Goal: Transaction & Acquisition: Purchase product/service

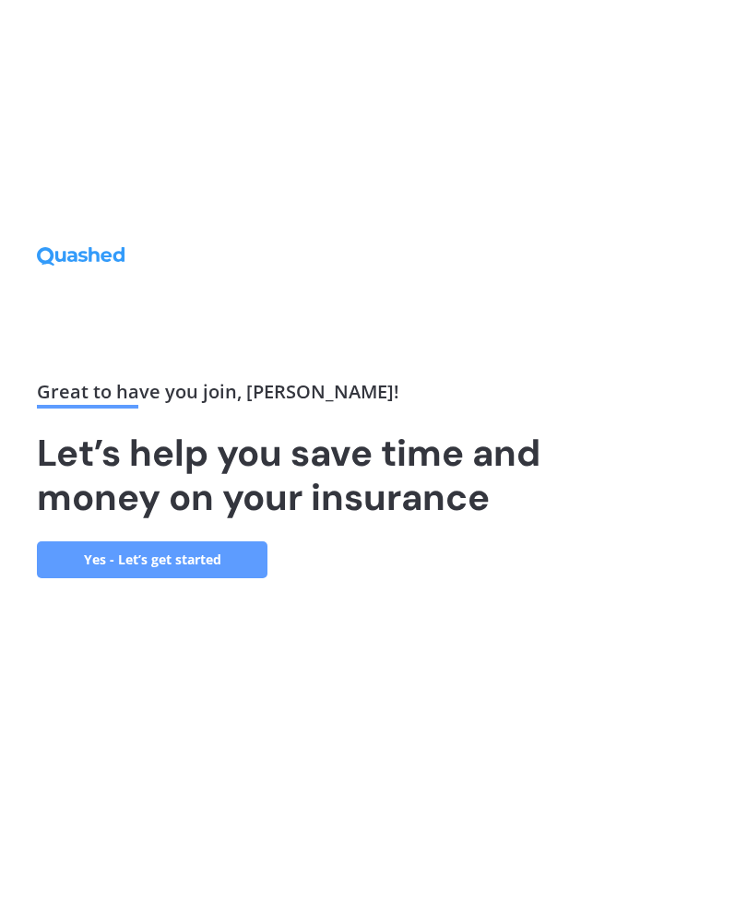
click at [251, 578] on link "Yes - Let’s get started" at bounding box center [152, 559] width 231 height 37
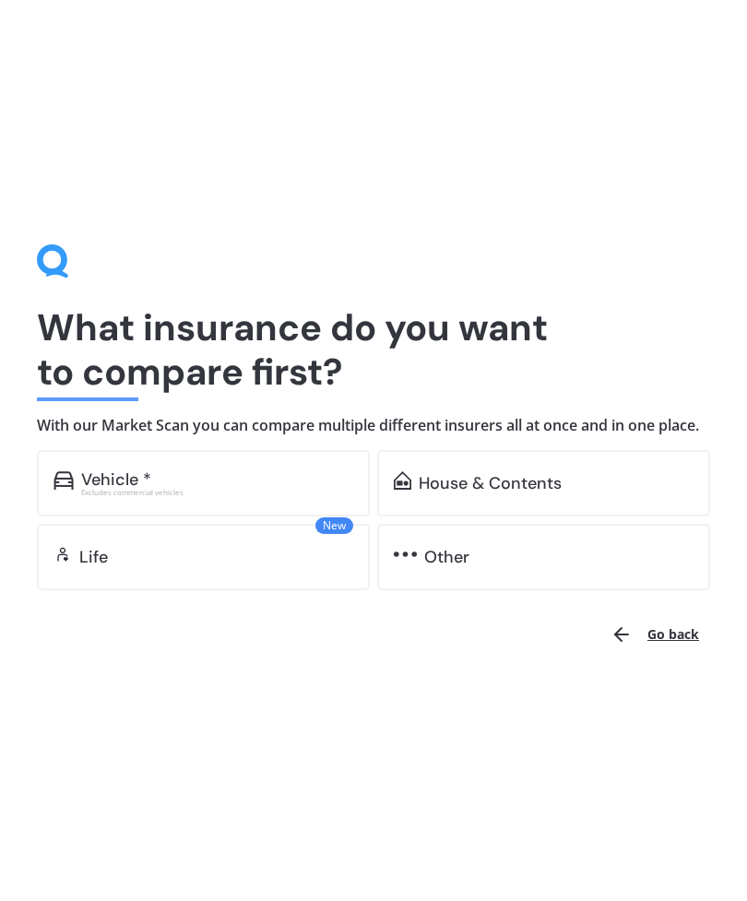
click at [497, 566] on div "Other" at bounding box center [558, 557] width 269 height 18
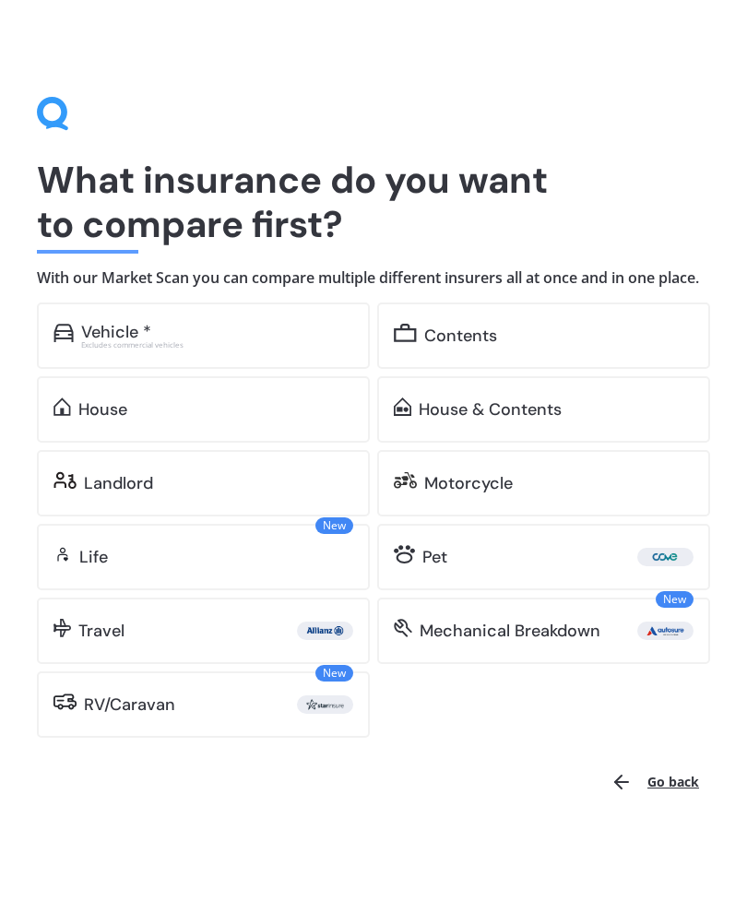
click at [242, 710] on div "RV/Caravan" at bounding box center [218, 704] width 269 height 18
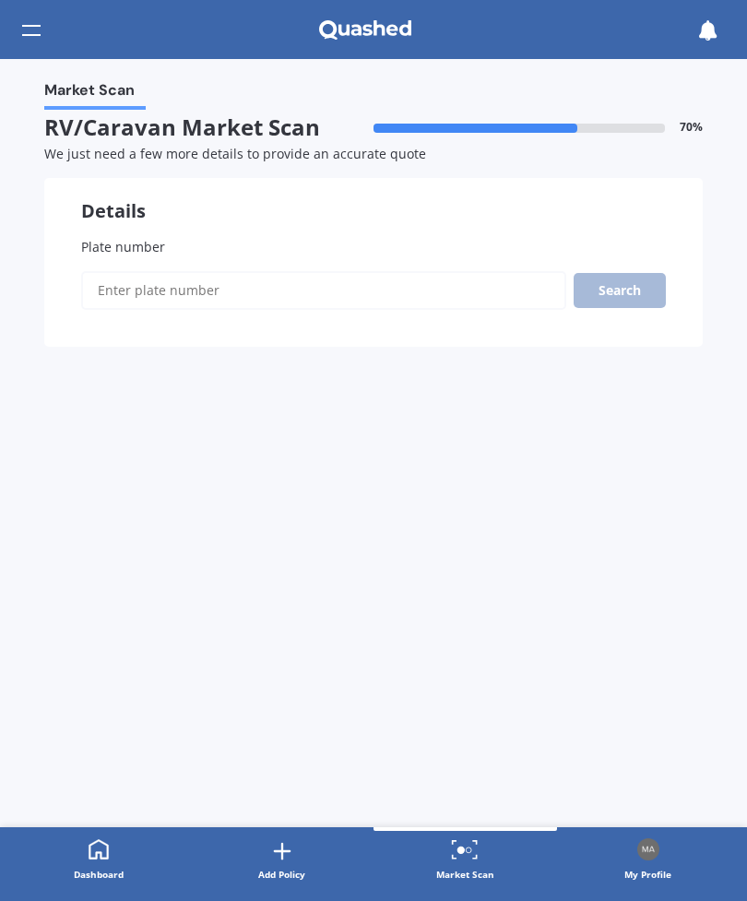
click at [225, 247] on label "Plate number" at bounding box center [373, 246] width 585 height 19
click at [225, 271] on input "Plate number" at bounding box center [323, 290] width 485 height 39
type input "z83R"
click at [641, 289] on button "Search" at bounding box center [620, 290] width 92 height 35
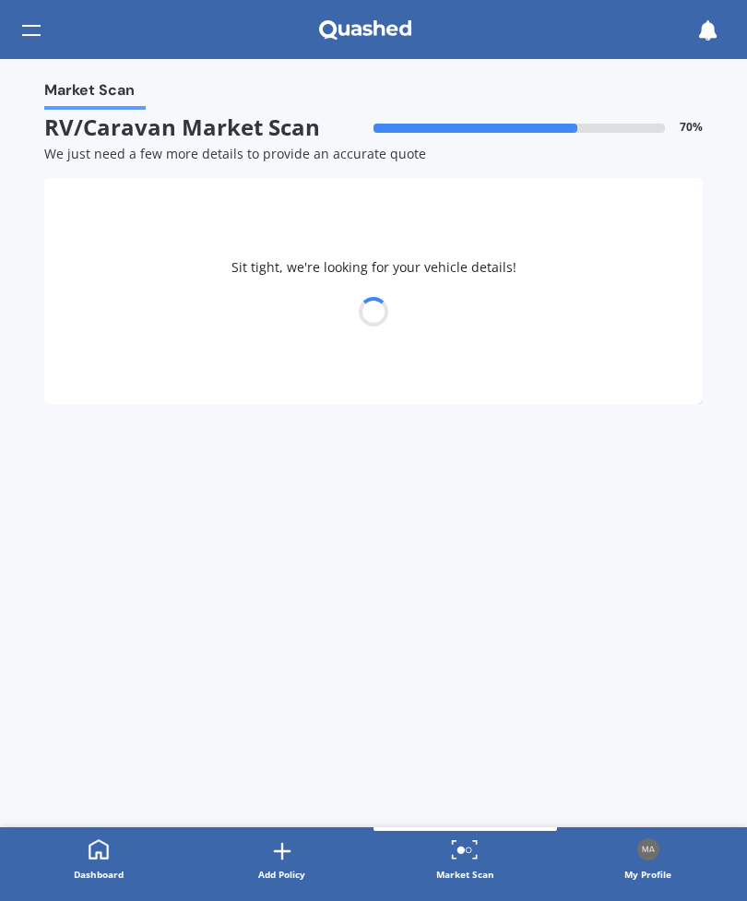
select select "CARAVAN"
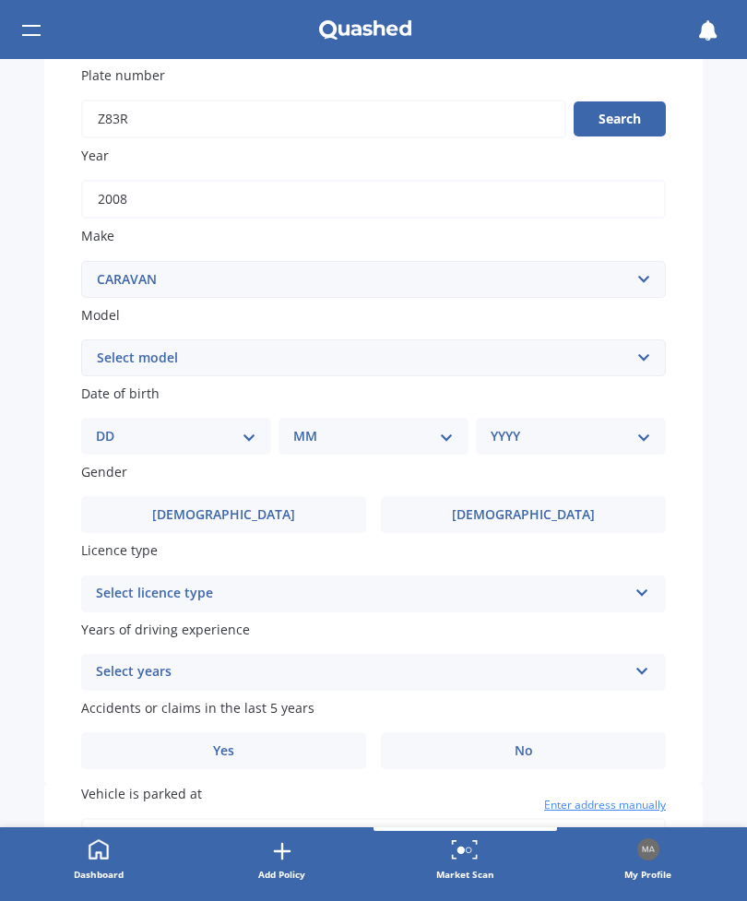
scroll to position [168, 0]
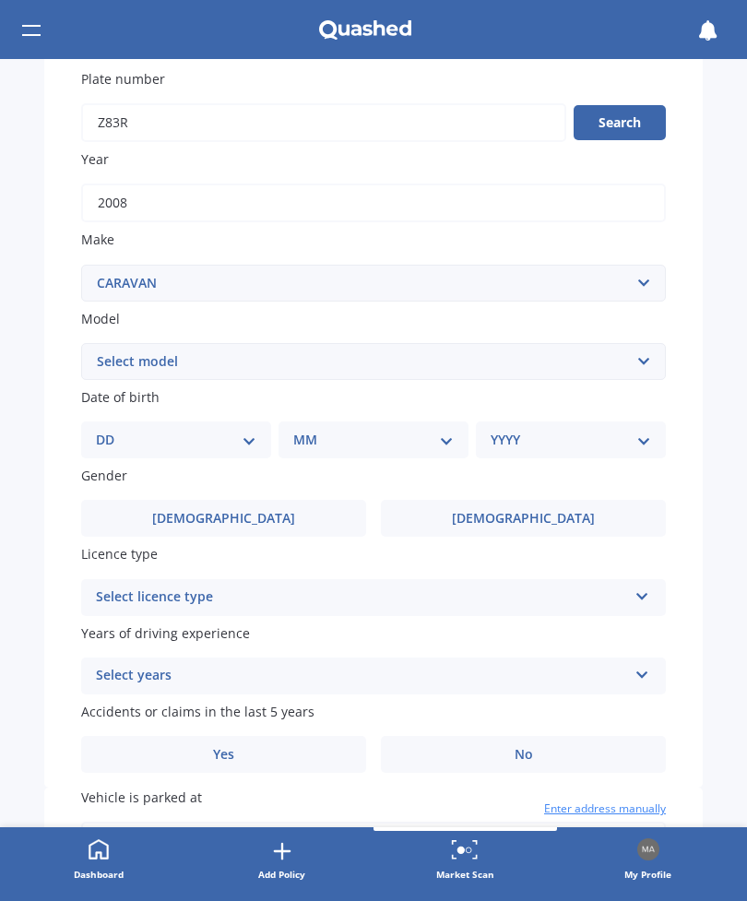
click at [658, 354] on select "Select model ADRIA ACTION ADRIA ADORA ADRIA ALPINA ADRIA ALTEA [PERSON_NAME] AI…" at bounding box center [373, 361] width 585 height 37
click at [656, 361] on select "Select model ADRIA ACTION ADRIA ADORA ADRIA ALPINA ADRIA ALTEA [PERSON_NAME] AI…" at bounding box center [373, 361] width 585 height 37
select select "SWIFT CONQUEROR"
click at [268, 432] on div "DD 01 02 03 04 05 06 07 08 09 10 11 12 13 14 15 16 17 18 19 20 21 22 23 24 25 2…" at bounding box center [176, 439] width 190 height 37
click at [253, 434] on select "DD 01 02 03 04 05 06 07 08 09 10 11 12 13 14 15 16 17 18 19 20 21 22 23 24 25 2…" at bounding box center [176, 440] width 160 height 20
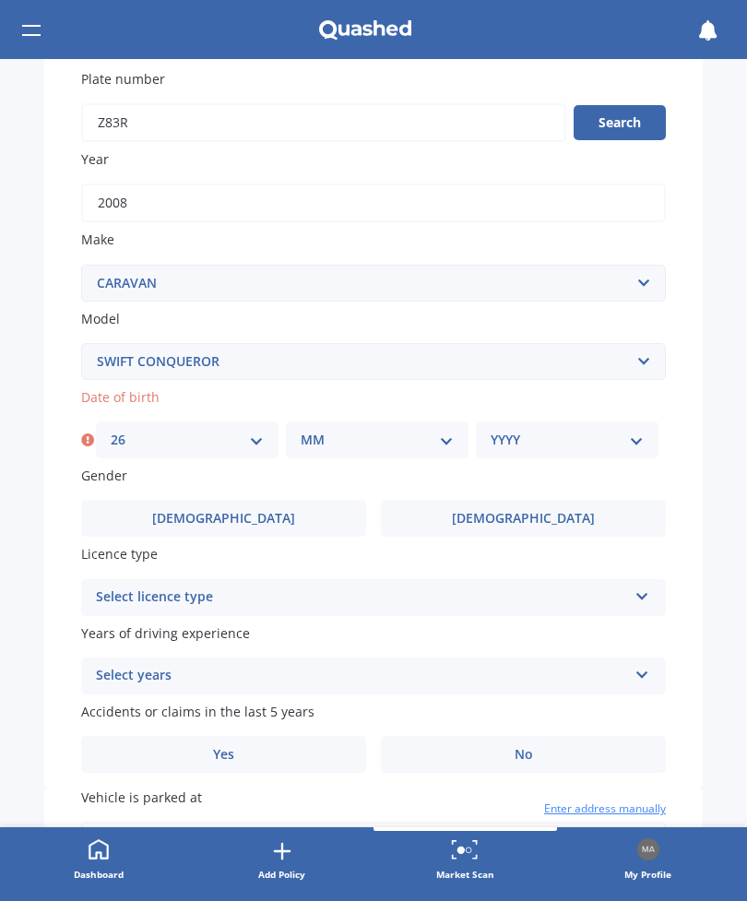
click at [262, 430] on select "DD 01 02 03 04 05 06 07 08 09 10 11 12 13 14 15 16 17 18 19 20 21 22 23 24 25 2…" at bounding box center [187, 440] width 153 height 20
select select "25"
click at [452, 433] on select "MM 01 02 03 04 05 06 07 08 09 10 11 12" at bounding box center [377, 440] width 153 height 20
select select "09"
click at [643, 430] on select "YYYY 2025 2024 2023 2022 2021 2020 2019 2018 2017 2016 2015 2014 2013 2012 2011…" at bounding box center [567, 440] width 153 height 20
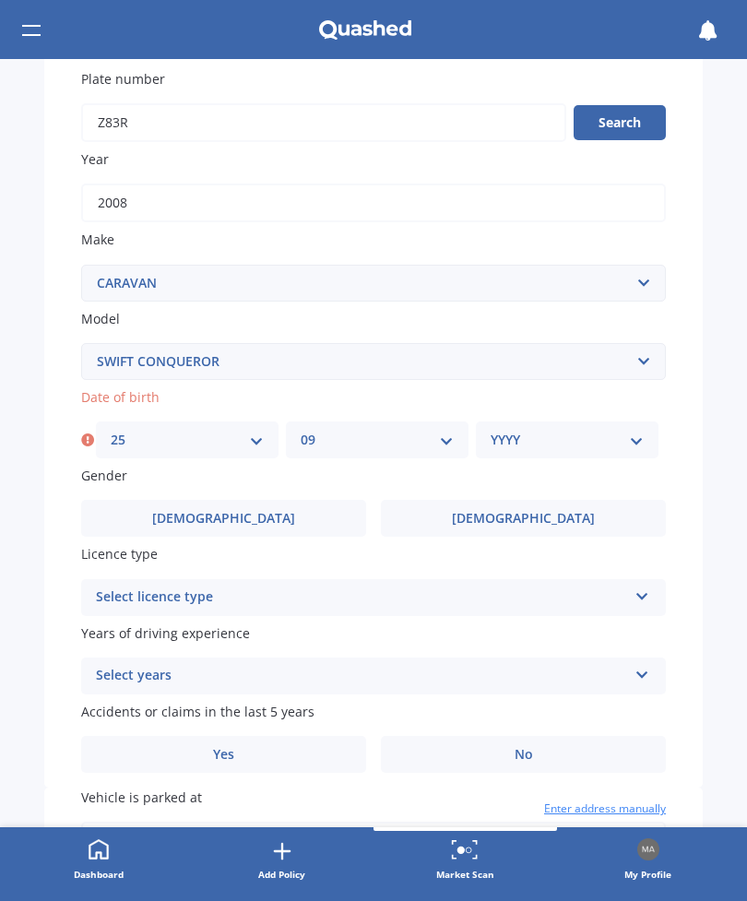
select select "1947"
click at [277, 515] on label "[DEMOGRAPHIC_DATA]" at bounding box center [223, 518] width 285 height 37
click at [0, 0] on input "[DEMOGRAPHIC_DATA]" at bounding box center [0, 0] width 0 height 0
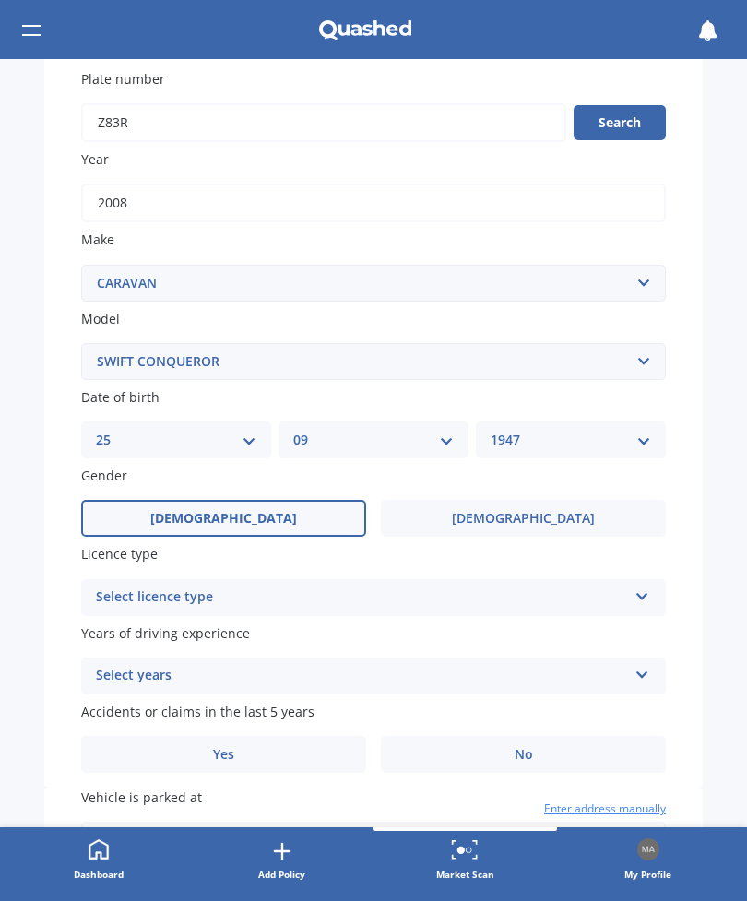
click at [293, 587] on div "Select licence type" at bounding box center [361, 598] width 531 height 22
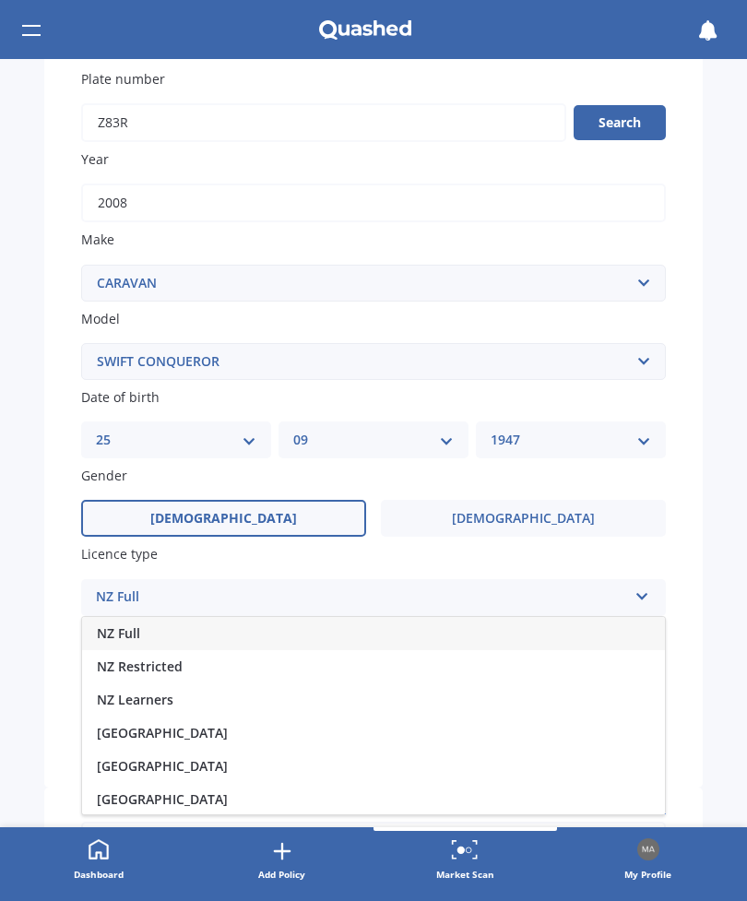
click at [219, 587] on div "NZ Full" at bounding box center [361, 598] width 531 height 22
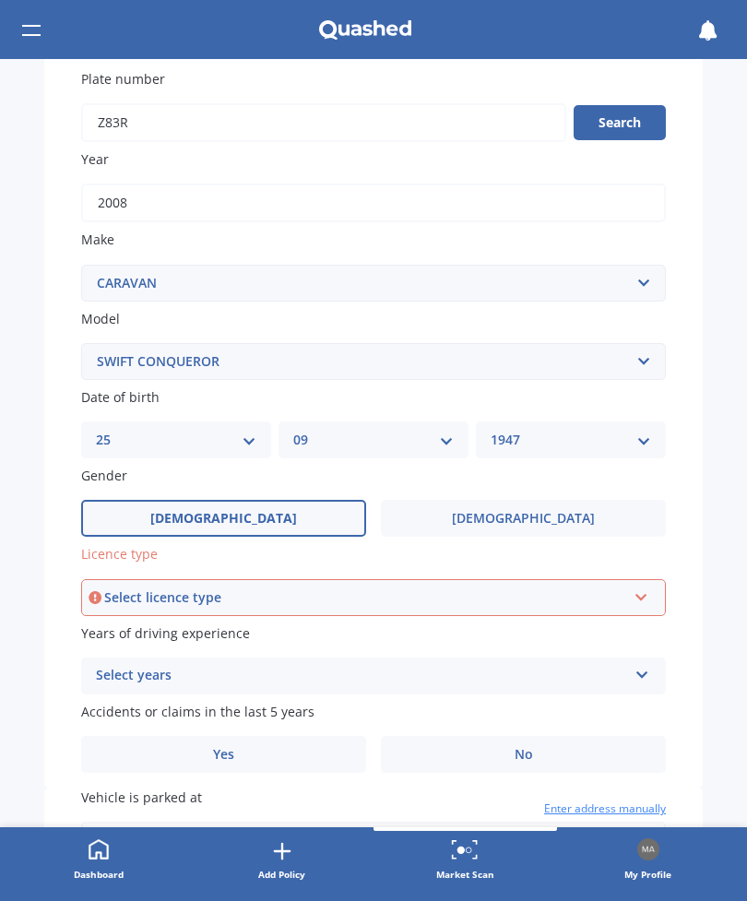
click at [349, 587] on div "Select licence type" at bounding box center [365, 597] width 522 height 20
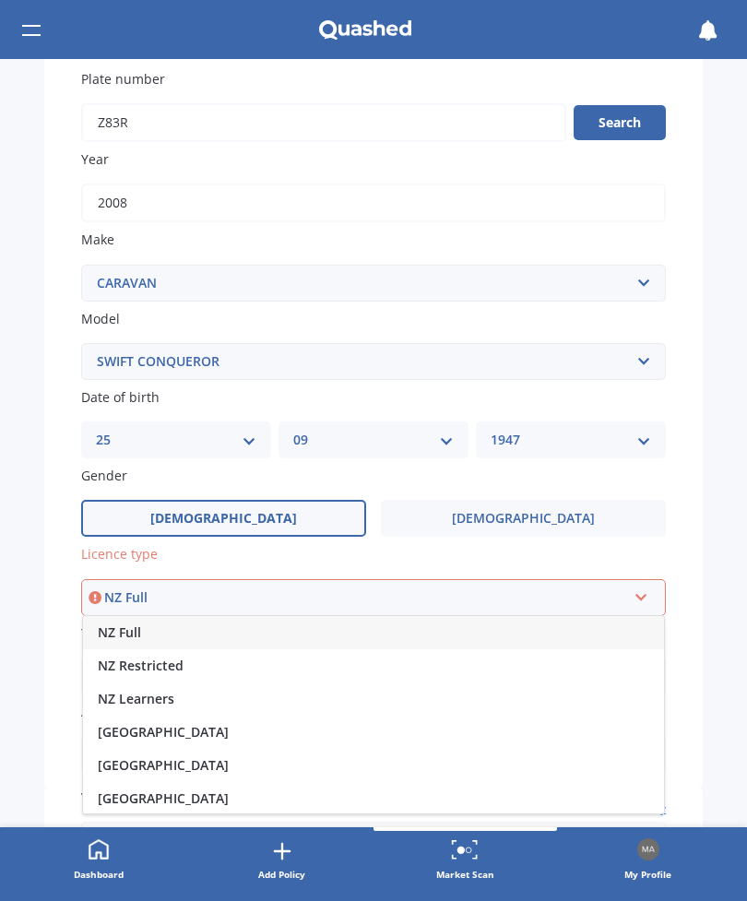
click at [304, 587] on div "NZ Full" at bounding box center [365, 597] width 522 height 20
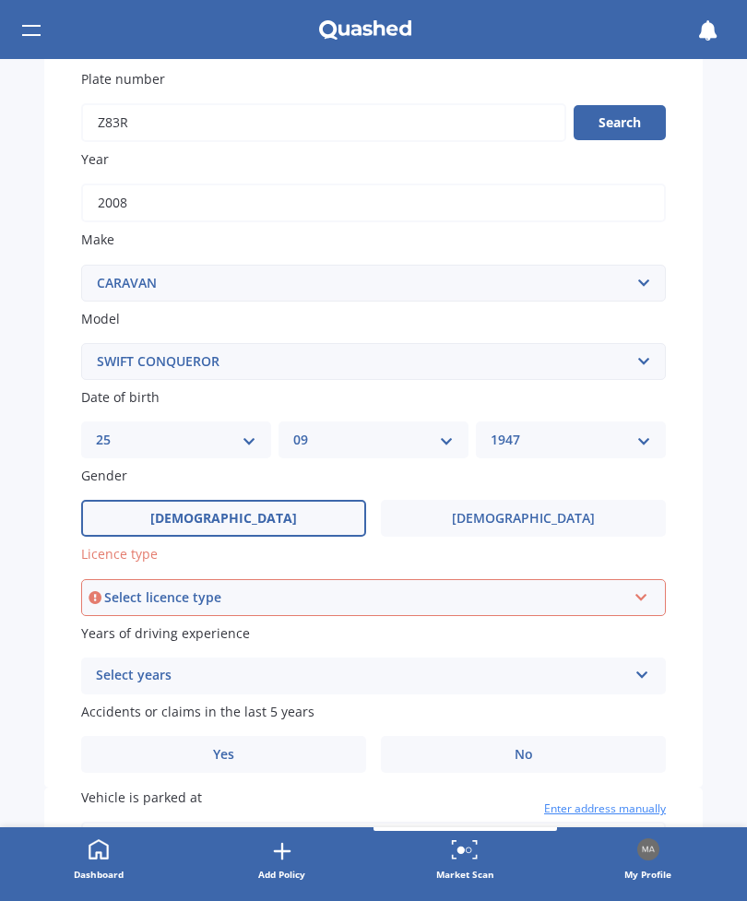
click at [649, 665] on icon at bounding box center [643, 671] width 16 height 13
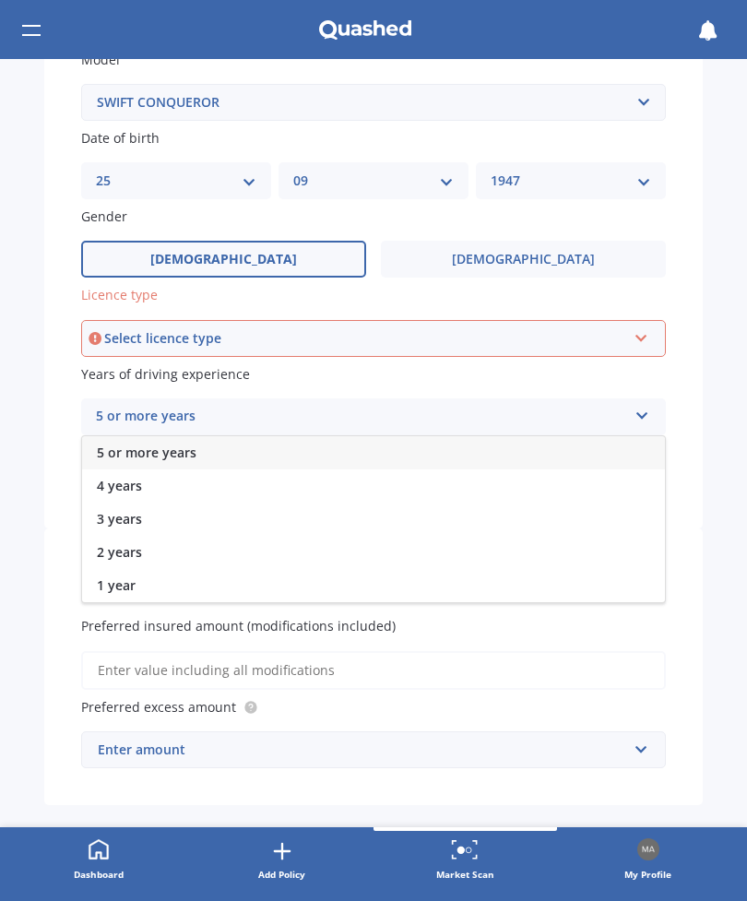
scroll to position [428, 0]
click at [231, 405] on div "5 or more years" at bounding box center [361, 416] width 531 height 22
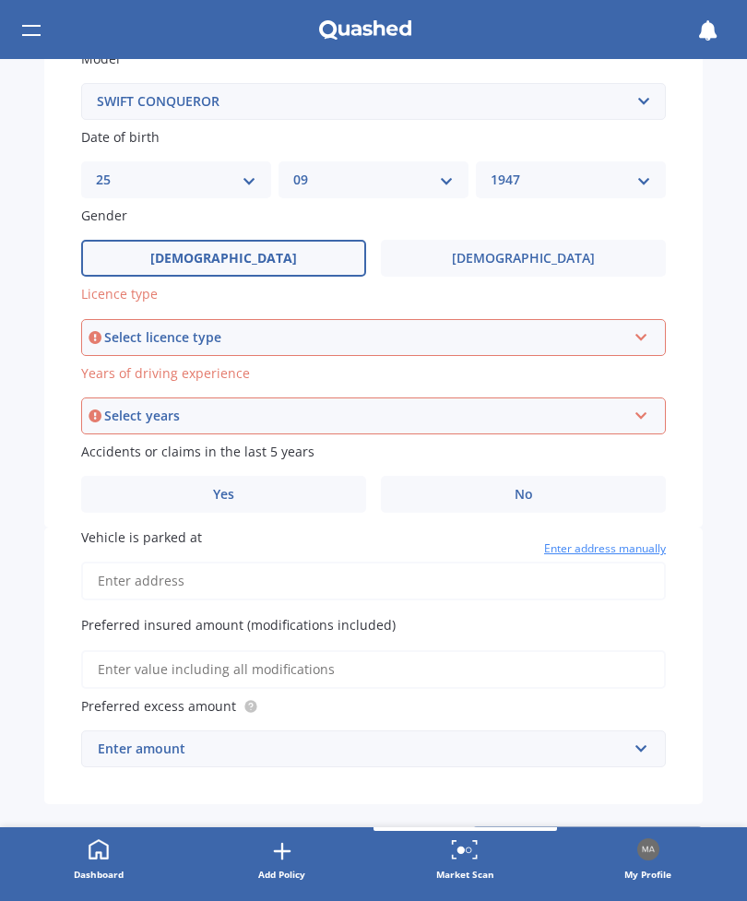
click at [567, 485] on label "No" at bounding box center [523, 494] width 285 height 37
click at [0, 0] on input "No" at bounding box center [0, 0] width 0 height 0
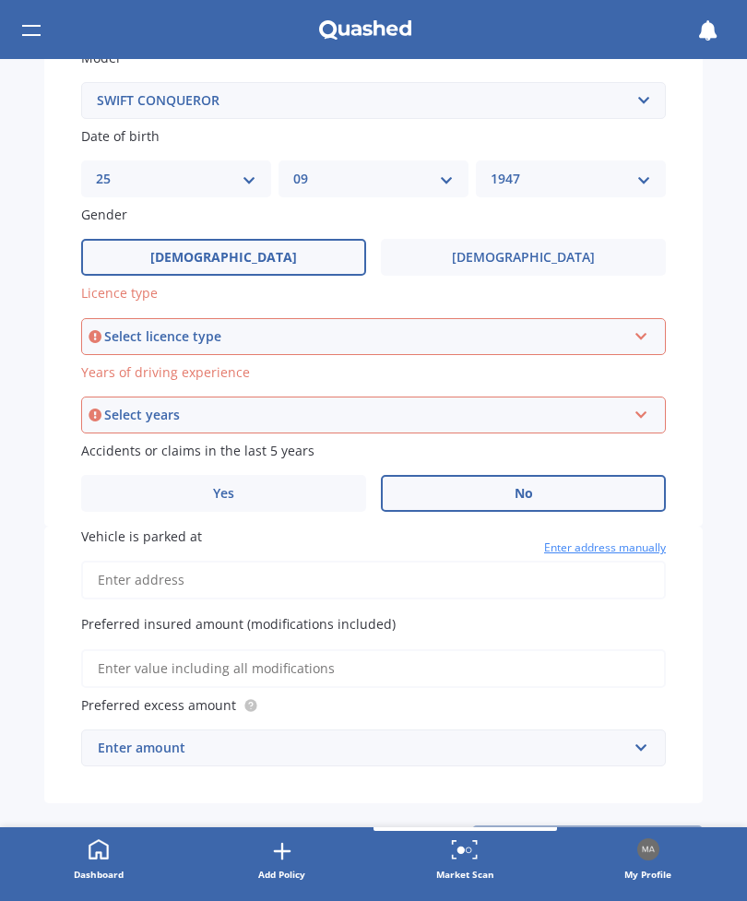
click at [263, 564] on input "Vehicle is parked at" at bounding box center [373, 580] width 585 height 39
type input "[STREET_ADDRESS]"
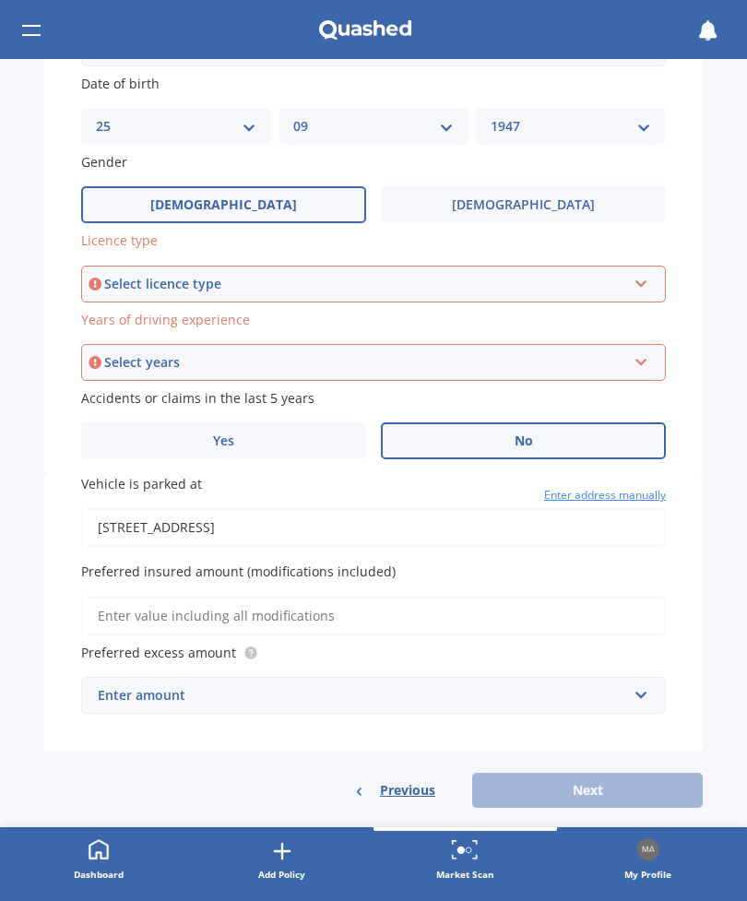
scroll to position [481, 0]
click at [350, 606] on input "Preferred insured amount (modifications included)" at bounding box center [373, 617] width 585 height 39
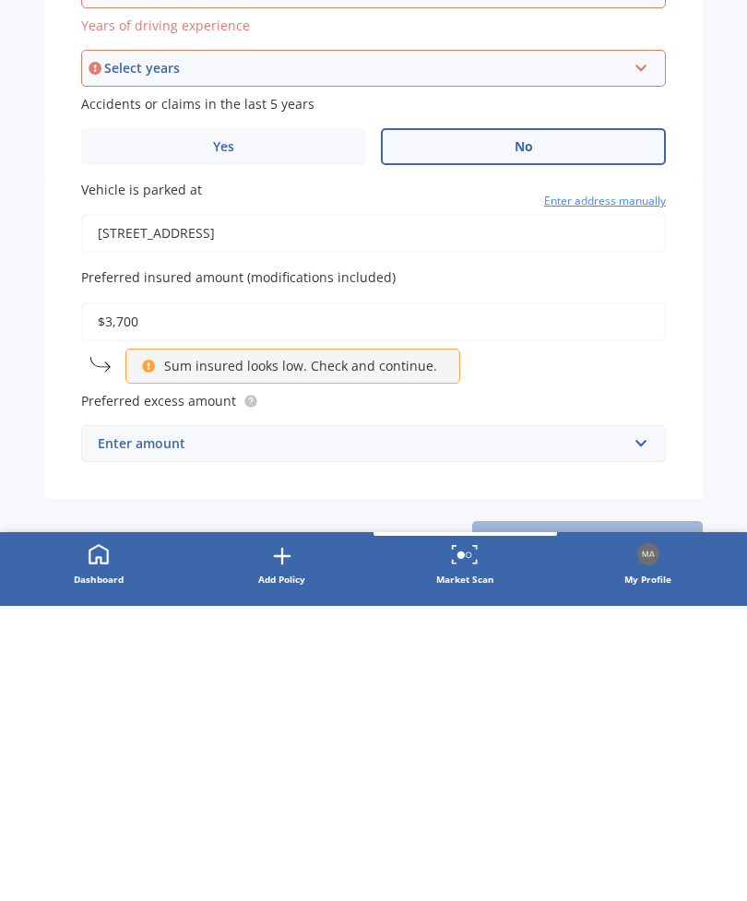
type input "$37,000"
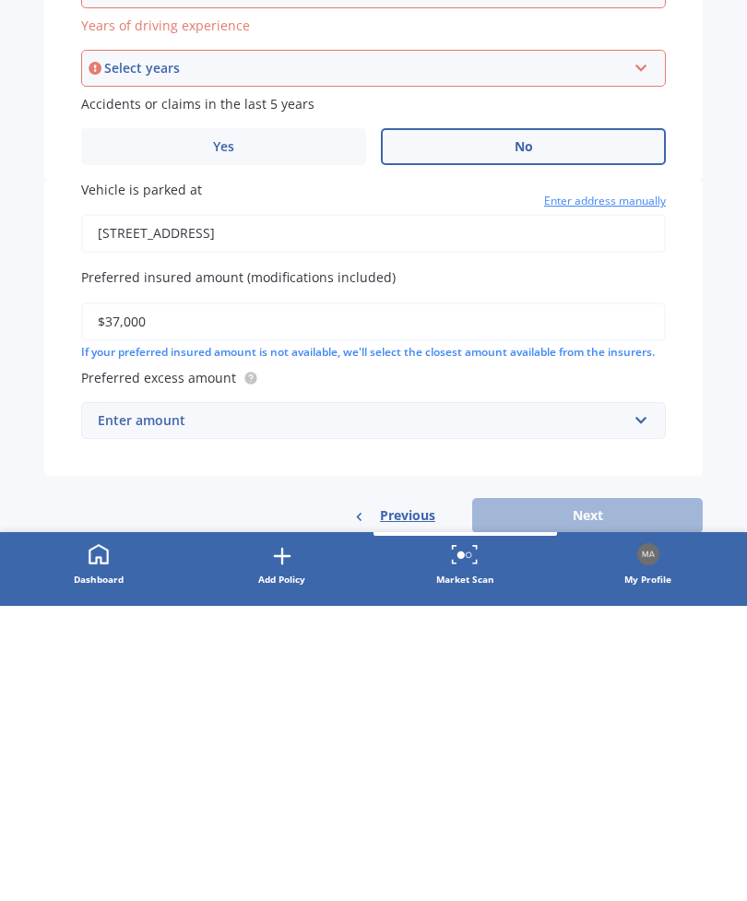
click at [239, 706] on div "Enter amount" at bounding box center [362, 716] width 529 height 20
click at [165, 733] on div "$500" at bounding box center [373, 750] width 583 height 34
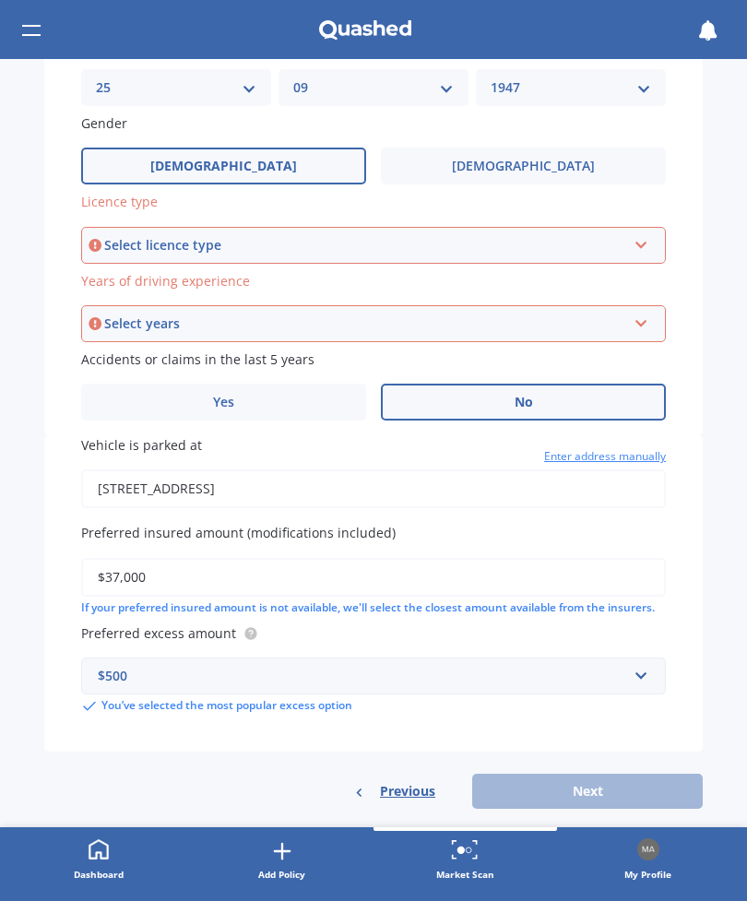
scroll to position [519, 0]
click at [611, 775] on div "Previous Next" at bounding box center [373, 792] width 658 height 35
click at [603, 779] on div "Previous Next" at bounding box center [373, 792] width 658 height 35
click at [295, 236] on div "Select licence type" at bounding box center [365, 246] width 522 height 20
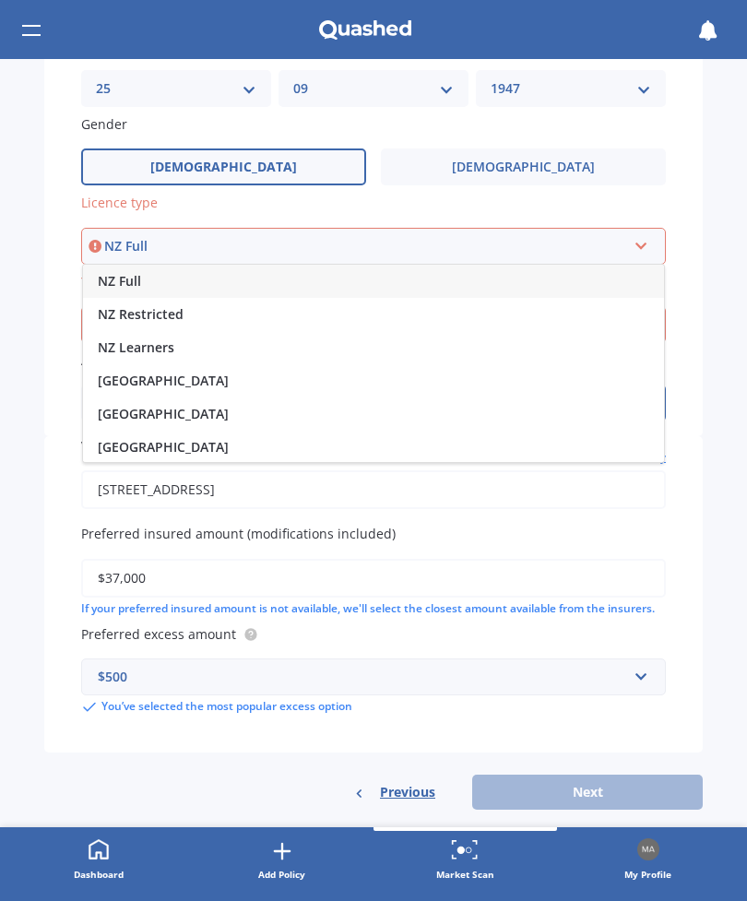
click at [181, 236] on div "NZ Full" at bounding box center [365, 246] width 522 height 20
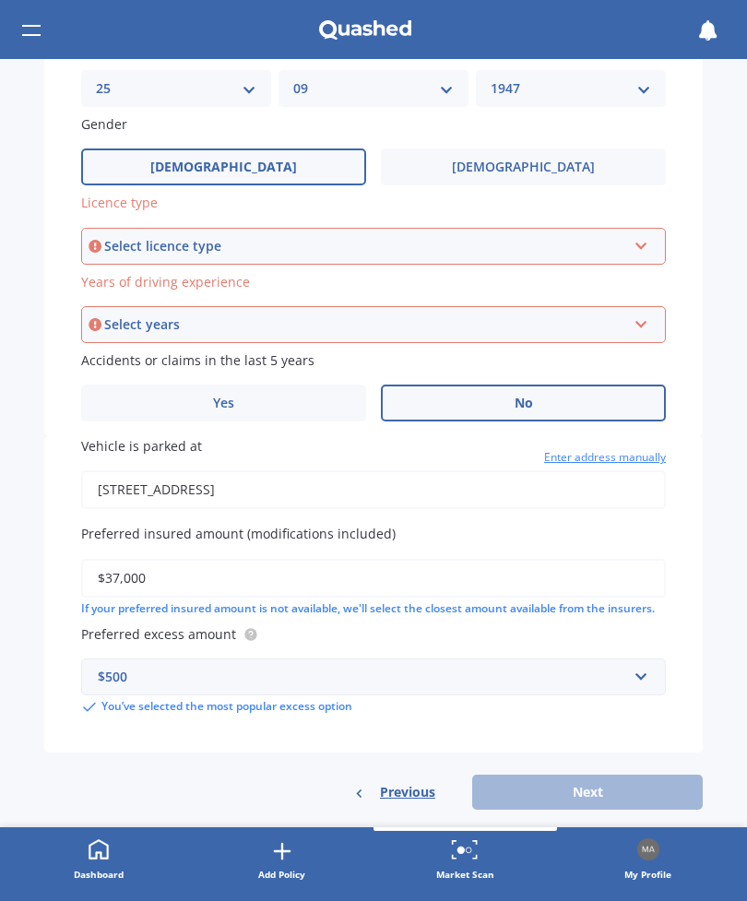
click at [647, 236] on icon at bounding box center [642, 242] width 16 height 13
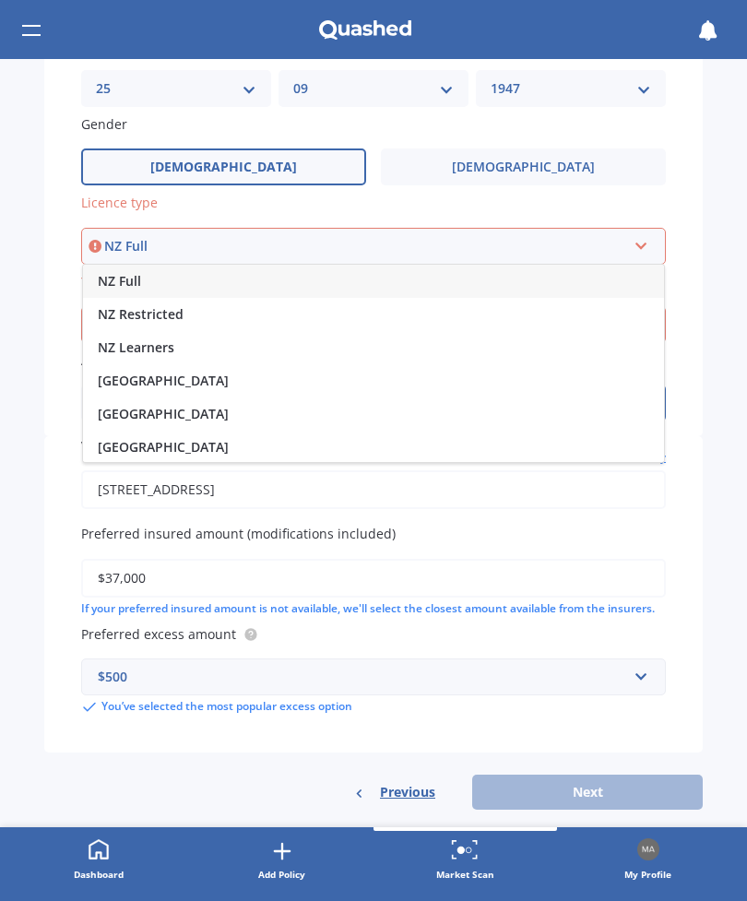
click at [391, 273] on div "NZ Full" at bounding box center [373, 281] width 581 height 33
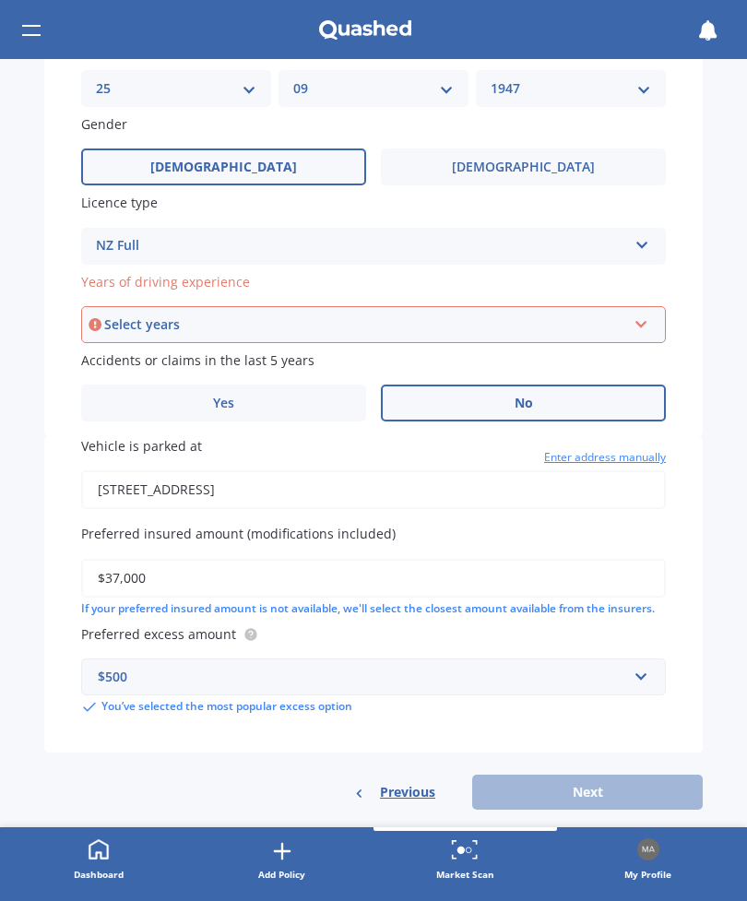
click at [109, 314] on div "Select years" at bounding box center [365, 324] width 522 height 20
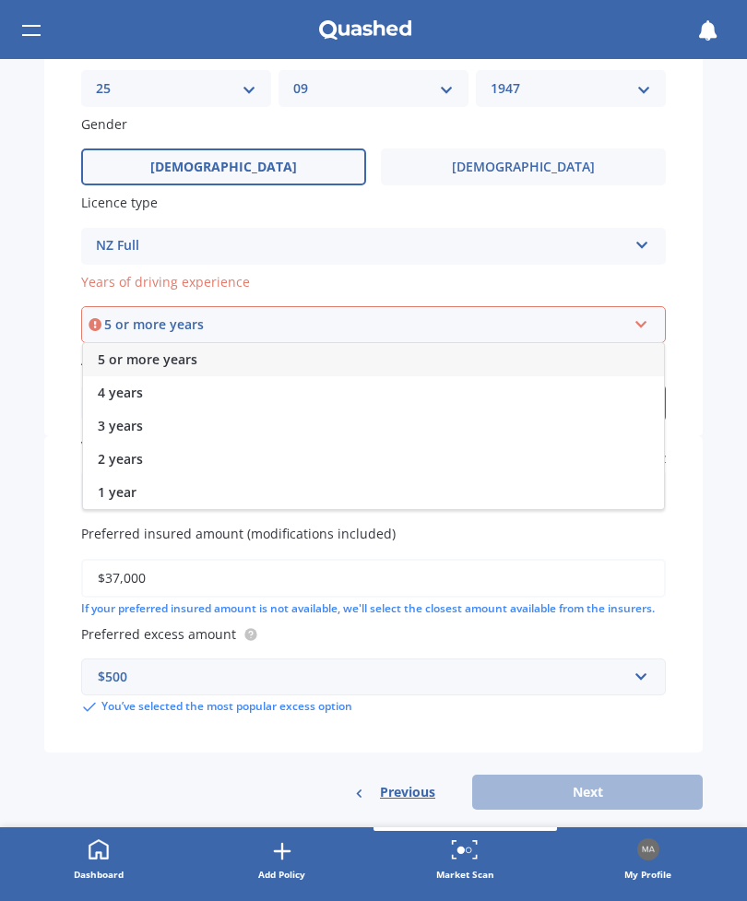
click at [181, 314] on div "5 or more years" at bounding box center [365, 324] width 522 height 20
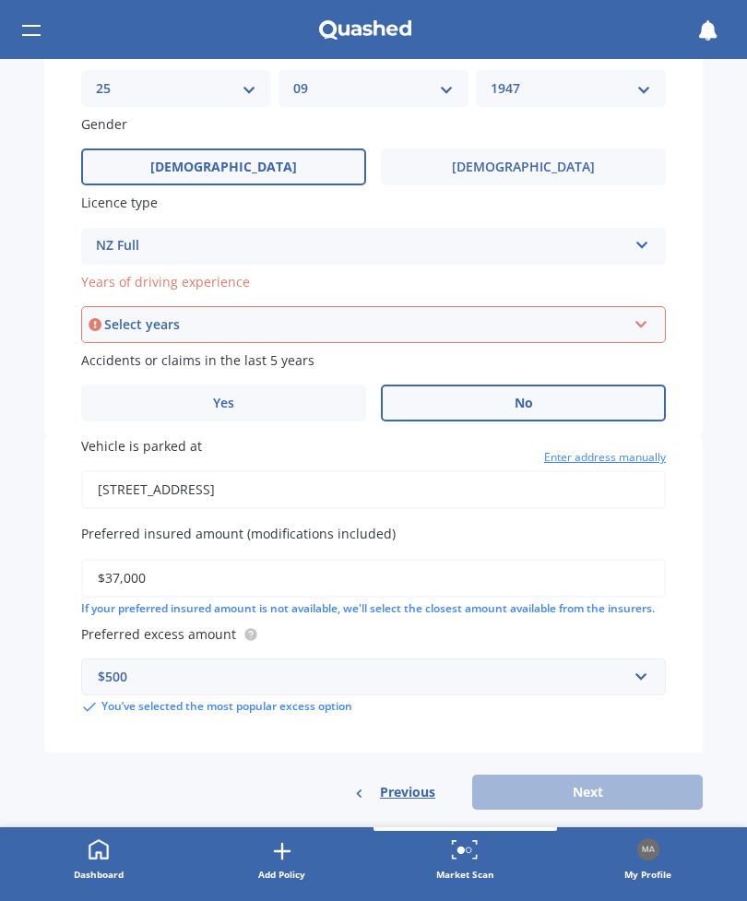
click at [647, 314] on icon at bounding box center [642, 320] width 16 height 13
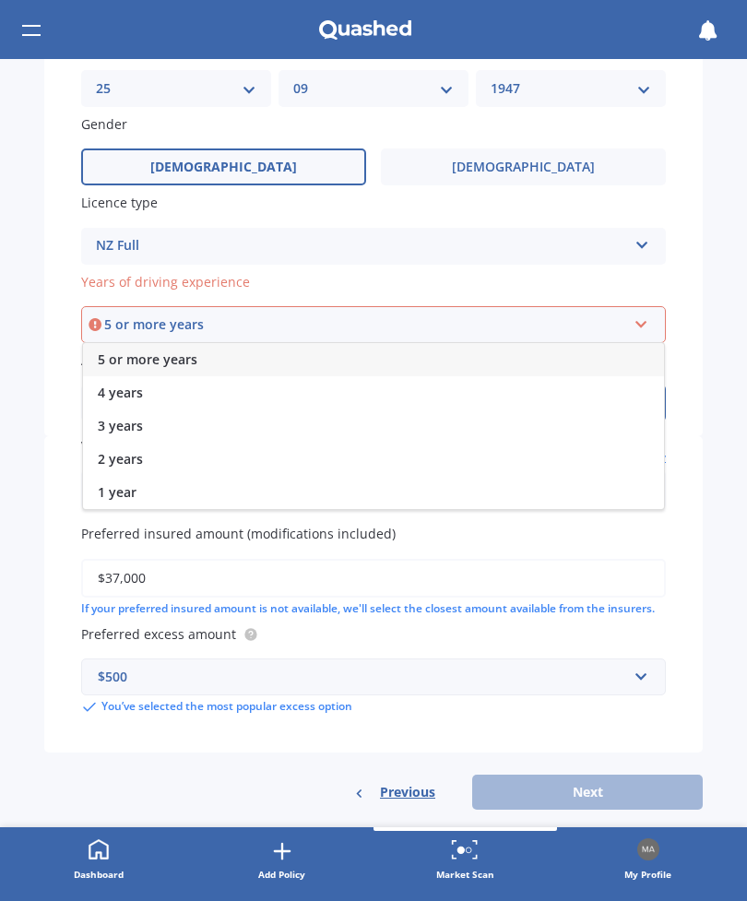
click at [241, 349] on div "5 or more years" at bounding box center [373, 359] width 581 height 33
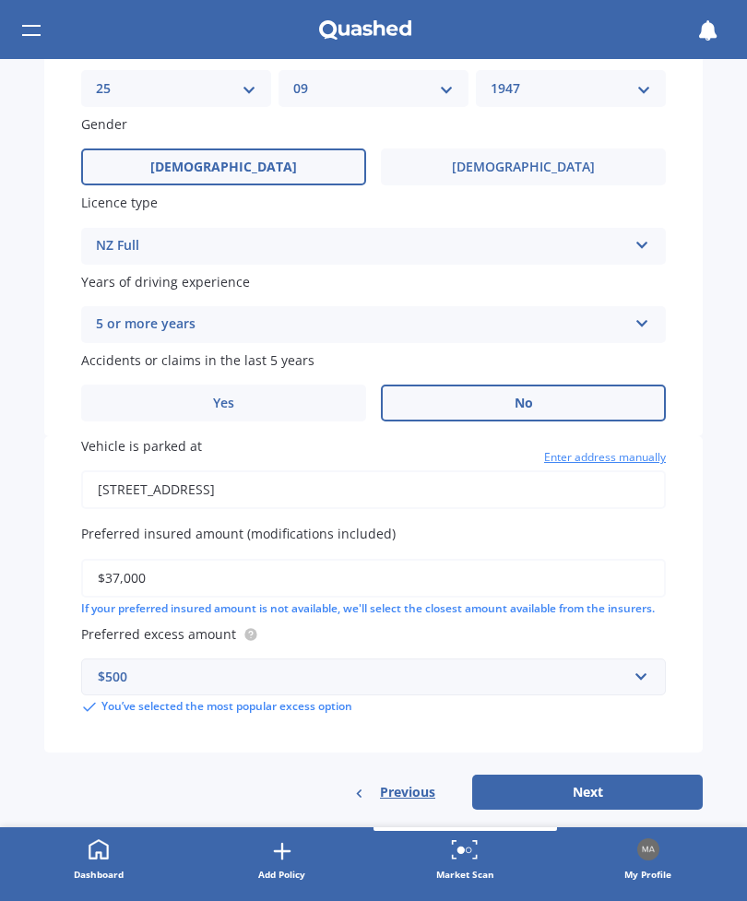
click at [604, 784] on button "Next" at bounding box center [587, 792] width 231 height 35
select select "25"
select select "09"
select select "1947"
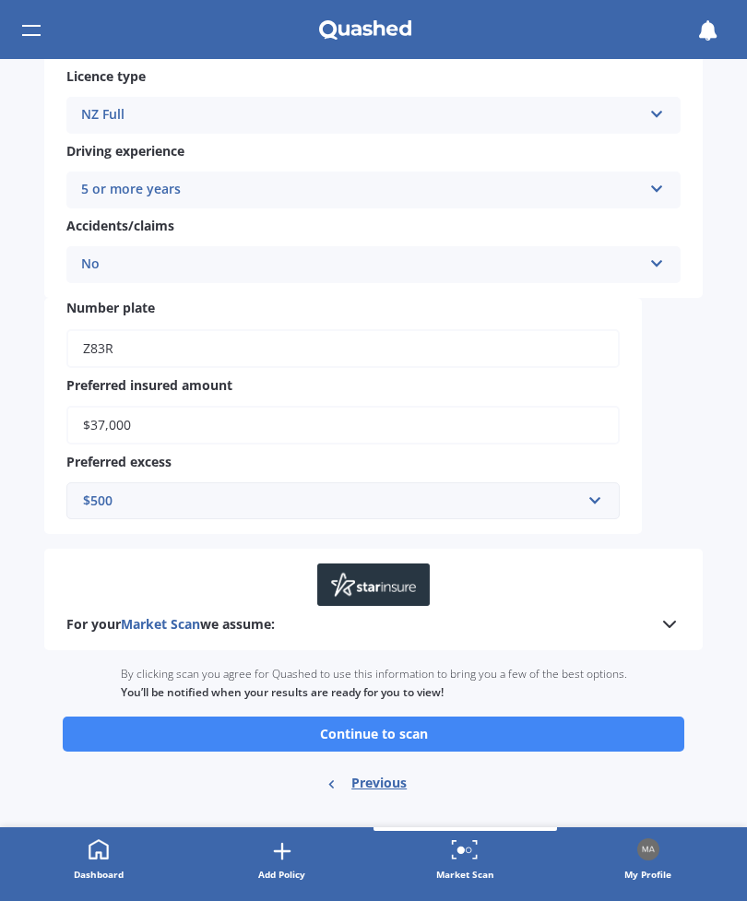
scroll to position [379, 0]
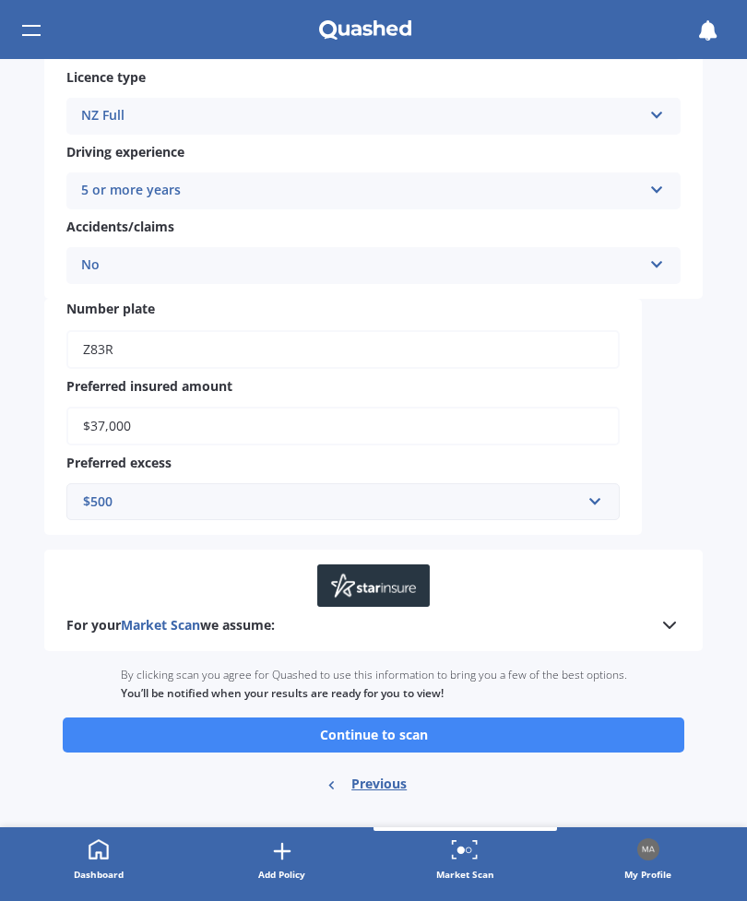
click at [428, 723] on button "Continue to scan" at bounding box center [374, 735] width 622 height 35
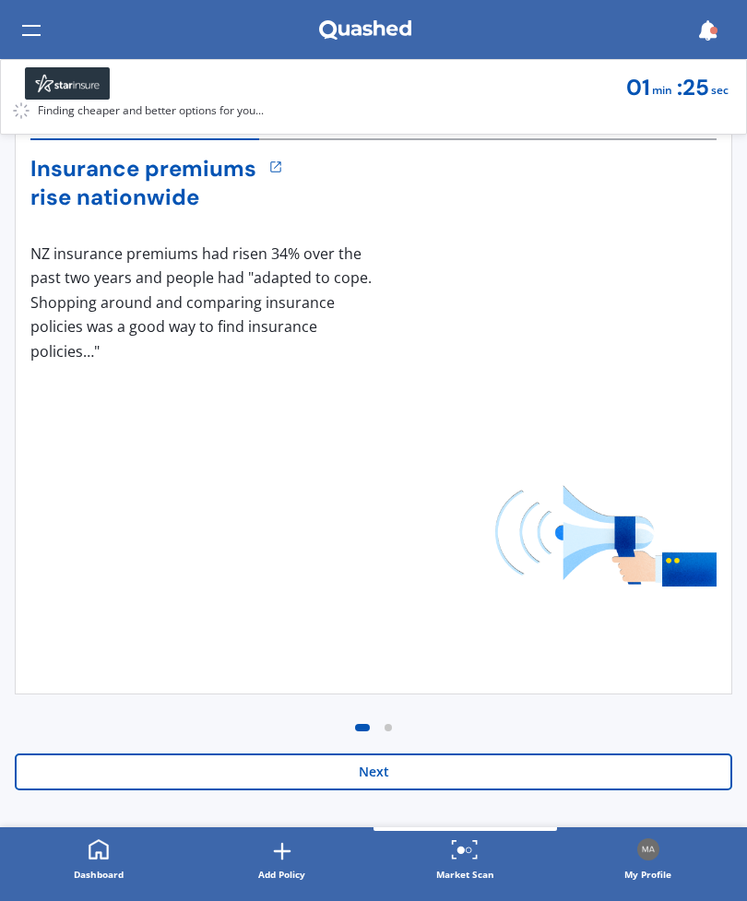
scroll to position [217, 0]
click at [416, 777] on button "Next" at bounding box center [374, 771] width 718 height 37
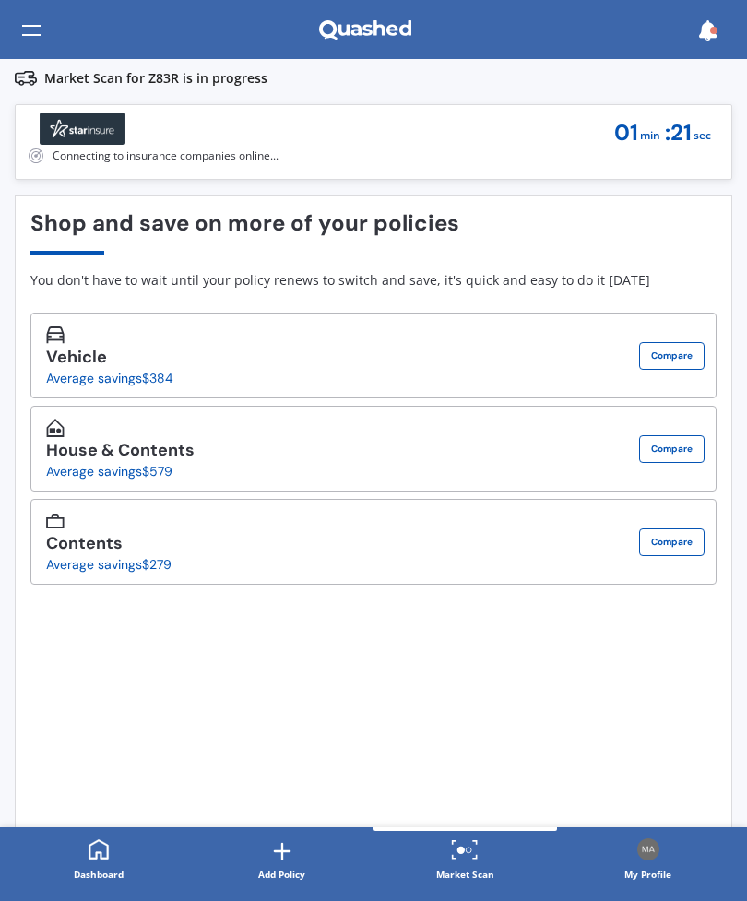
scroll to position [0, 0]
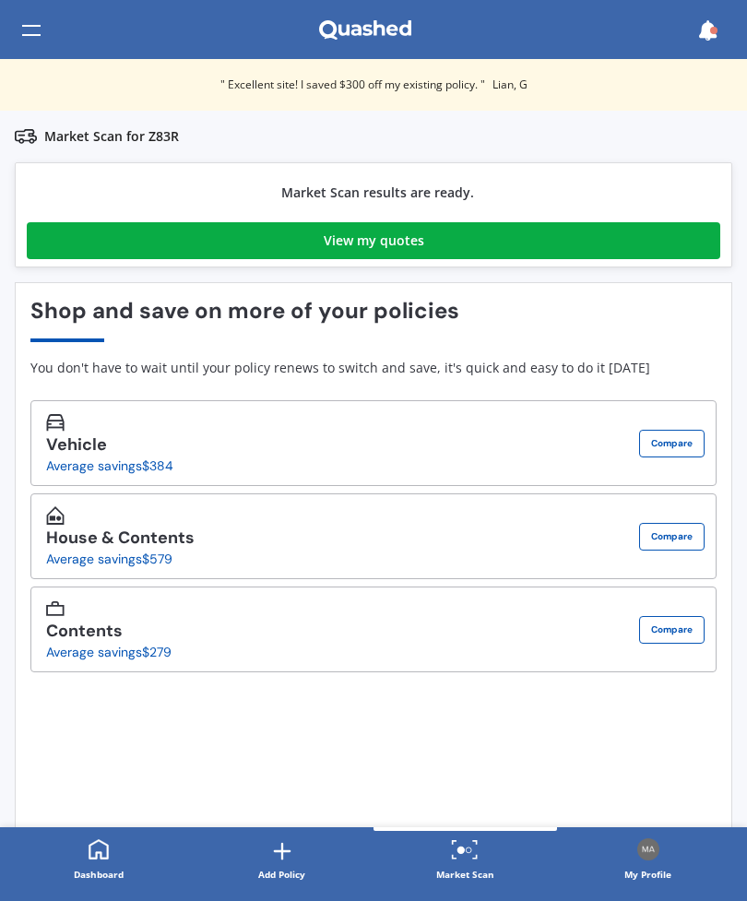
click at [465, 251] on link "View my quotes" at bounding box center [374, 240] width 694 height 37
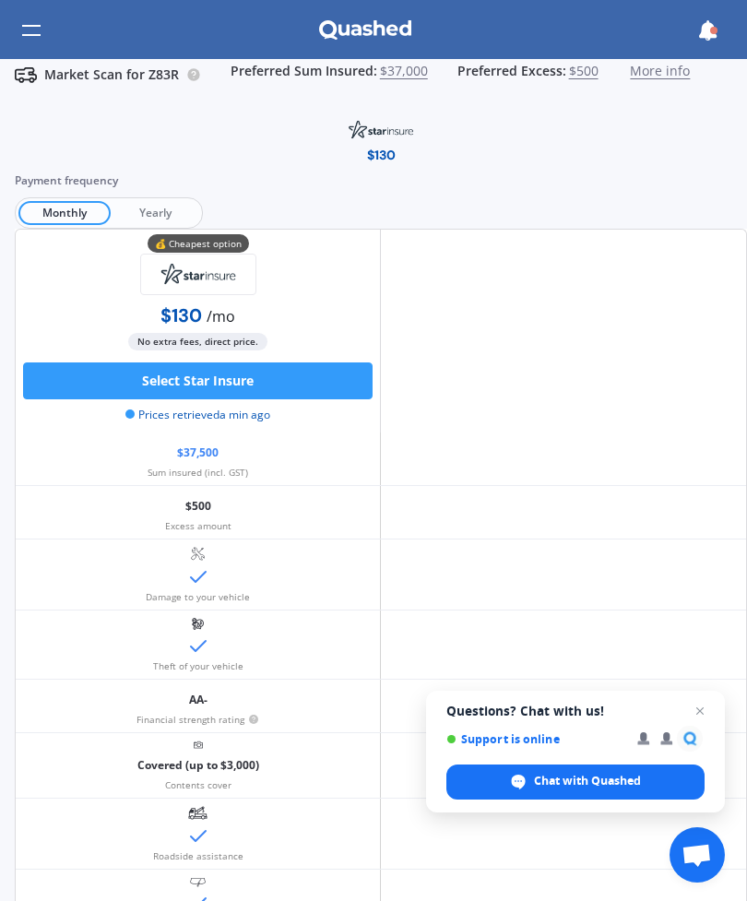
click at [173, 209] on span "Yearly" at bounding box center [155, 213] width 89 height 24
